Goal: Task Accomplishment & Management: Manage account settings

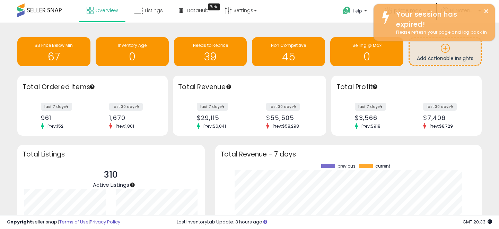
scroll to position [96, 253]
